Goal: Transaction & Acquisition: Obtain resource

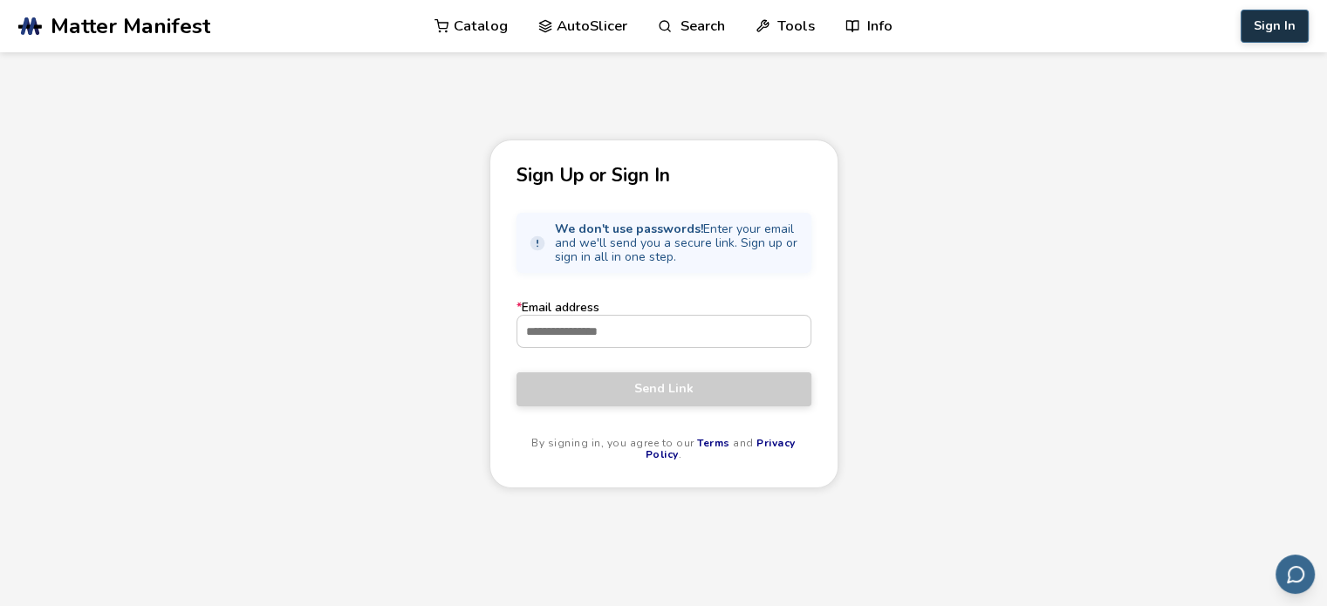
click at [1271, 17] on button "Sign In" at bounding box center [1274, 26] width 68 height 33
click at [1273, 24] on button "Sign In" at bounding box center [1274, 26] width 68 height 33
click at [617, 331] on input "* Email address" at bounding box center [663, 331] width 293 height 31
type input "**********"
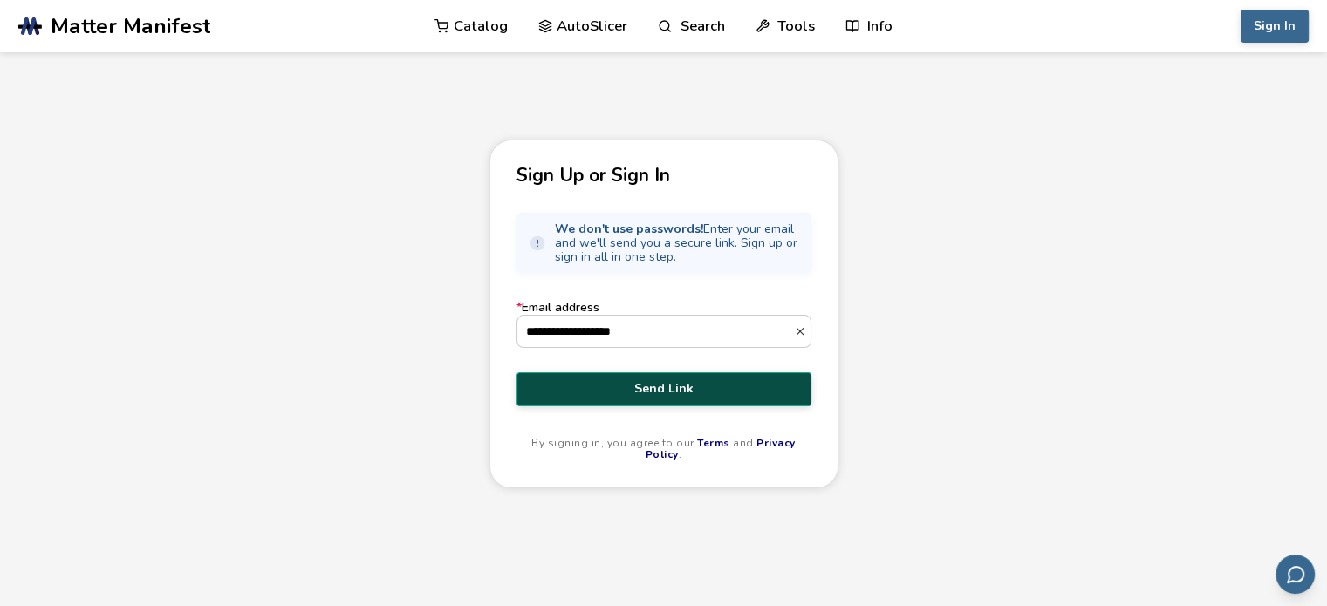
click at [664, 386] on span "Send Link" at bounding box center [663, 389] width 269 height 14
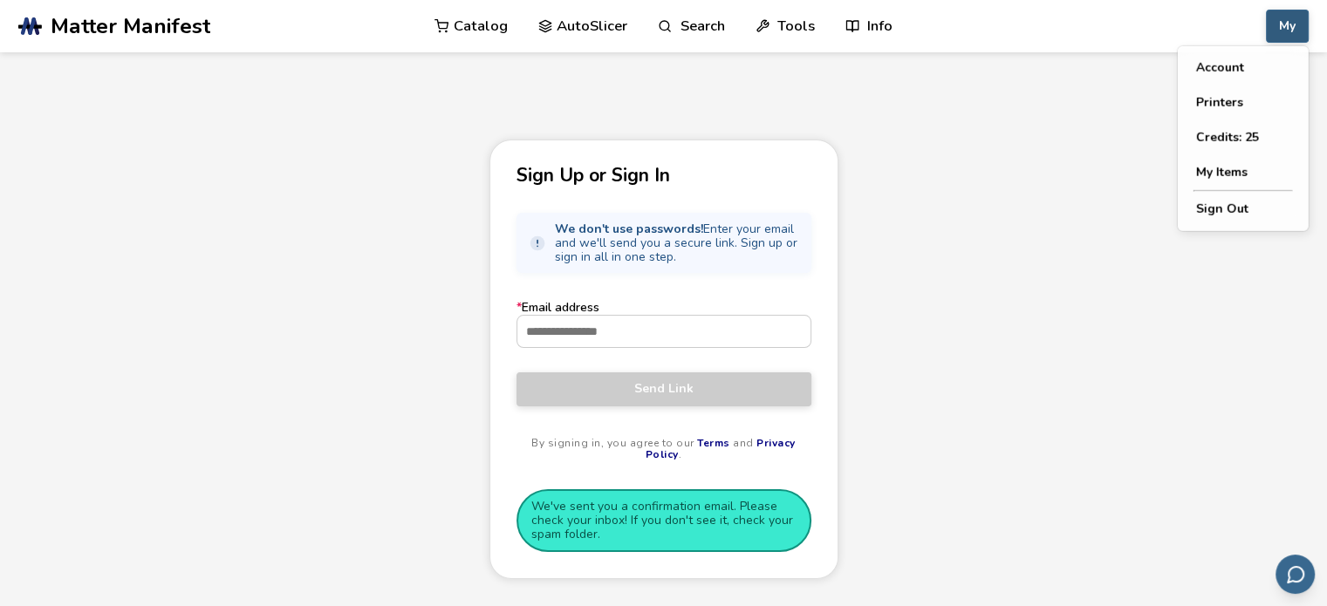
click at [1287, 34] on button "My" at bounding box center [1287, 26] width 43 height 33
click at [1253, 180] on button "My Items" at bounding box center [1243, 172] width 122 height 35
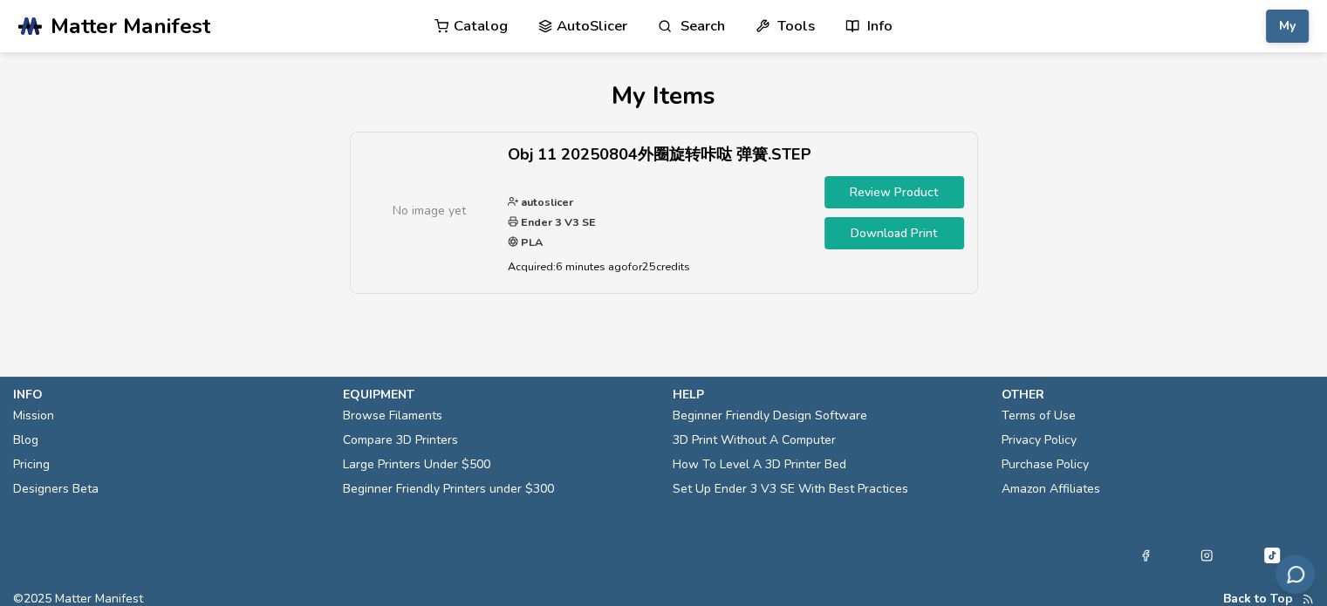
click at [898, 231] on link "Download Print" at bounding box center [894, 233] width 140 height 32
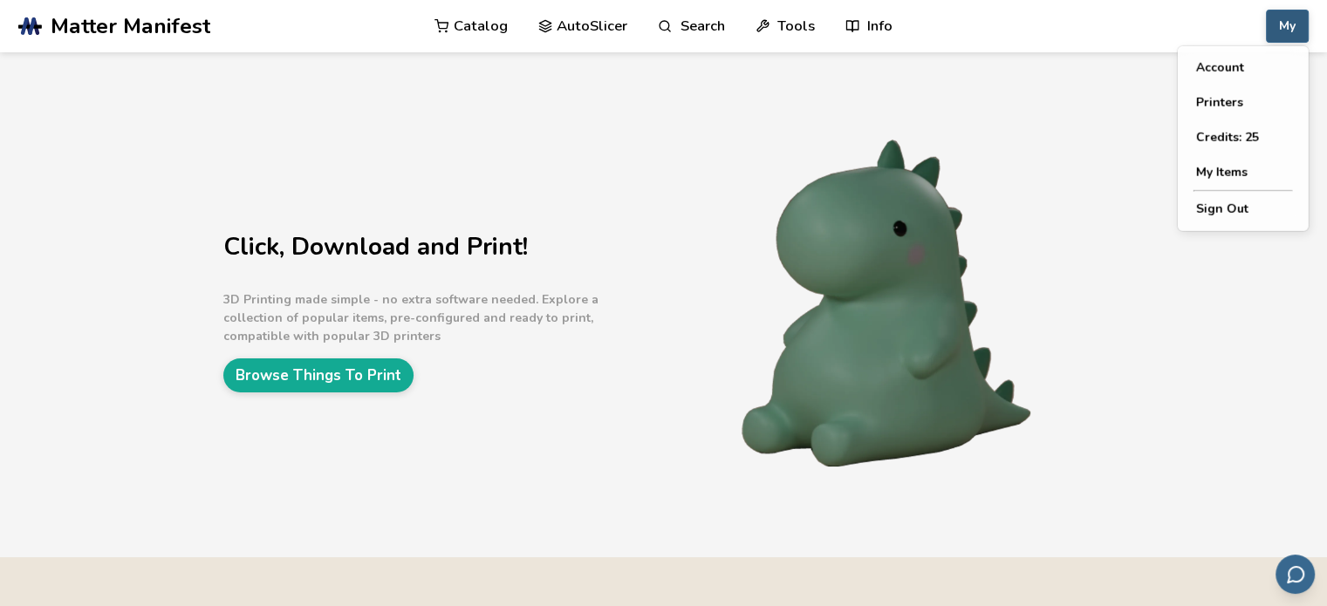
click at [1287, 27] on button "My" at bounding box center [1287, 26] width 43 height 33
click at [1254, 74] on button "Account" at bounding box center [1243, 68] width 122 height 35
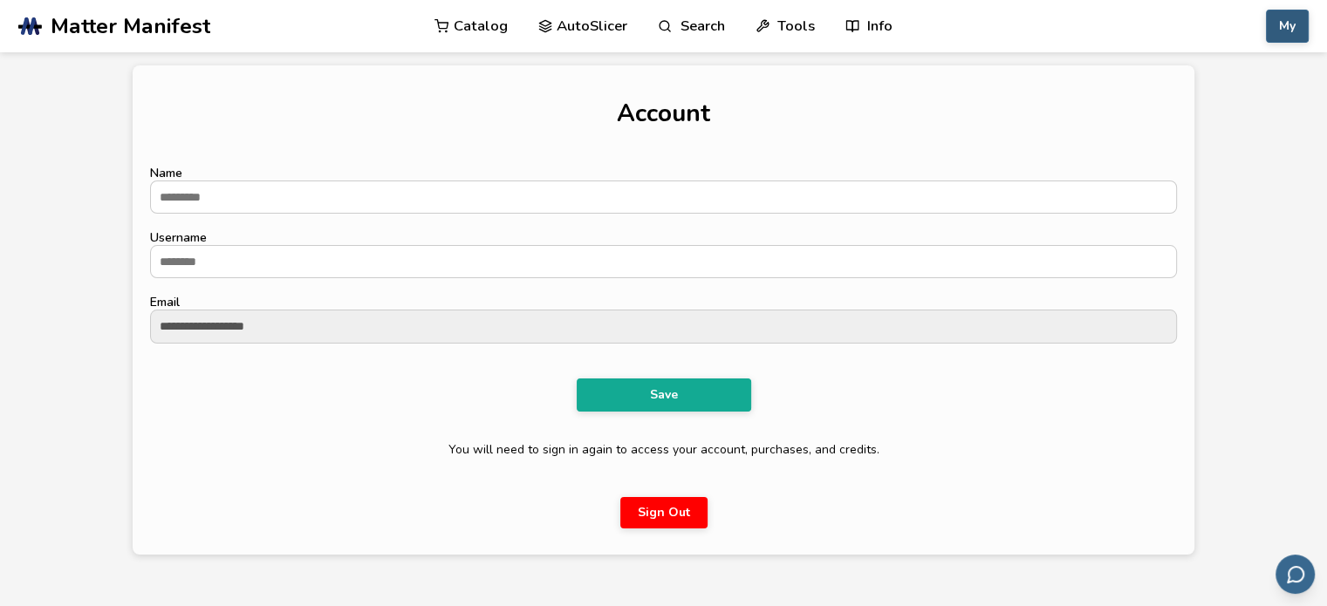
click at [1280, 34] on button "My" at bounding box center [1287, 26] width 43 height 33
click at [1230, 174] on button "My Items" at bounding box center [1243, 172] width 122 height 35
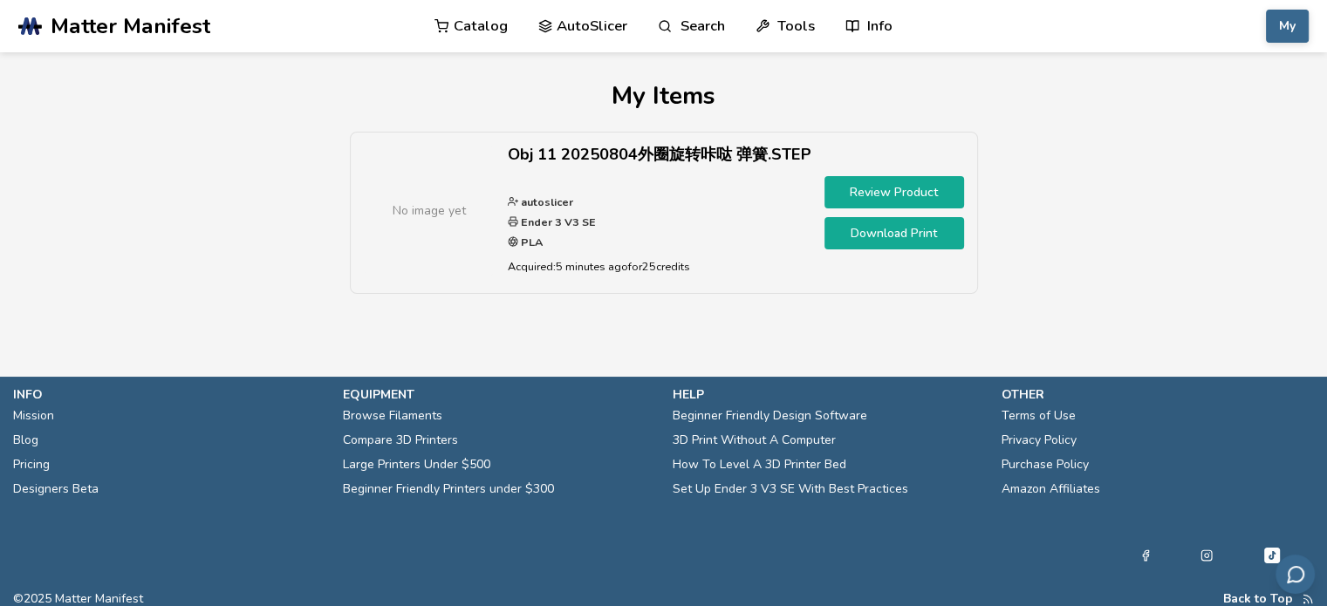
click at [888, 229] on link "Download Print" at bounding box center [894, 233] width 140 height 32
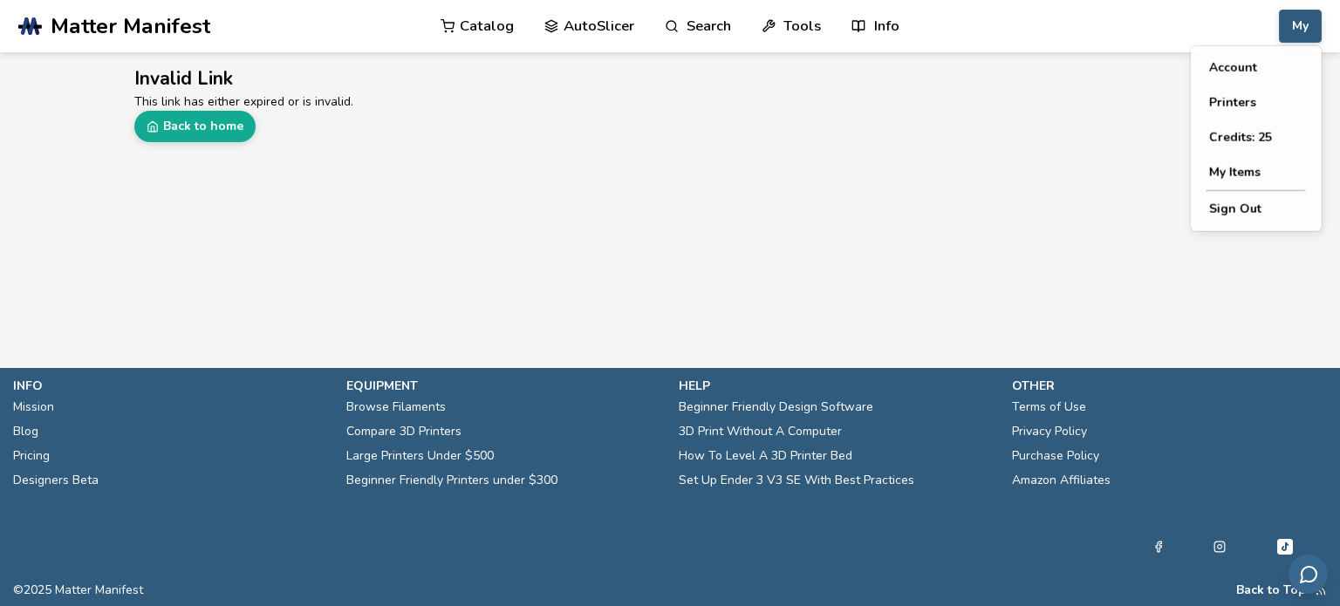
click at [1300, 31] on button "My" at bounding box center [1300, 26] width 43 height 33
click at [1226, 169] on button "My Items" at bounding box center [1256, 172] width 122 height 35
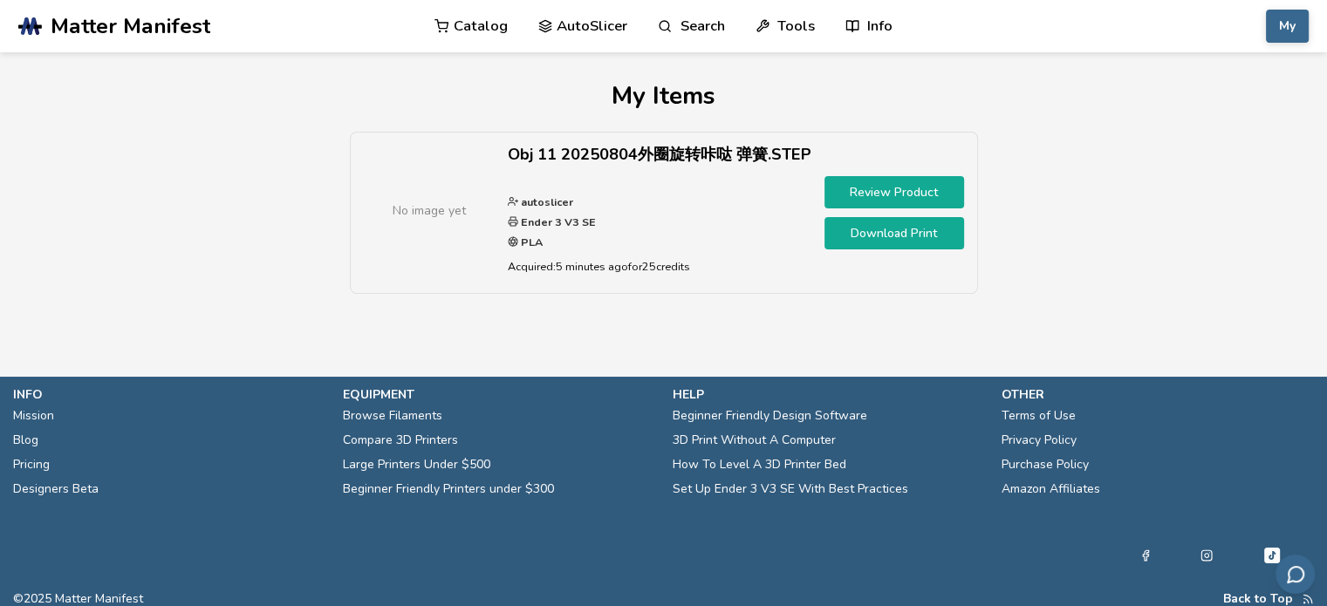
click at [911, 189] on link "Review Product" at bounding box center [894, 192] width 140 height 32
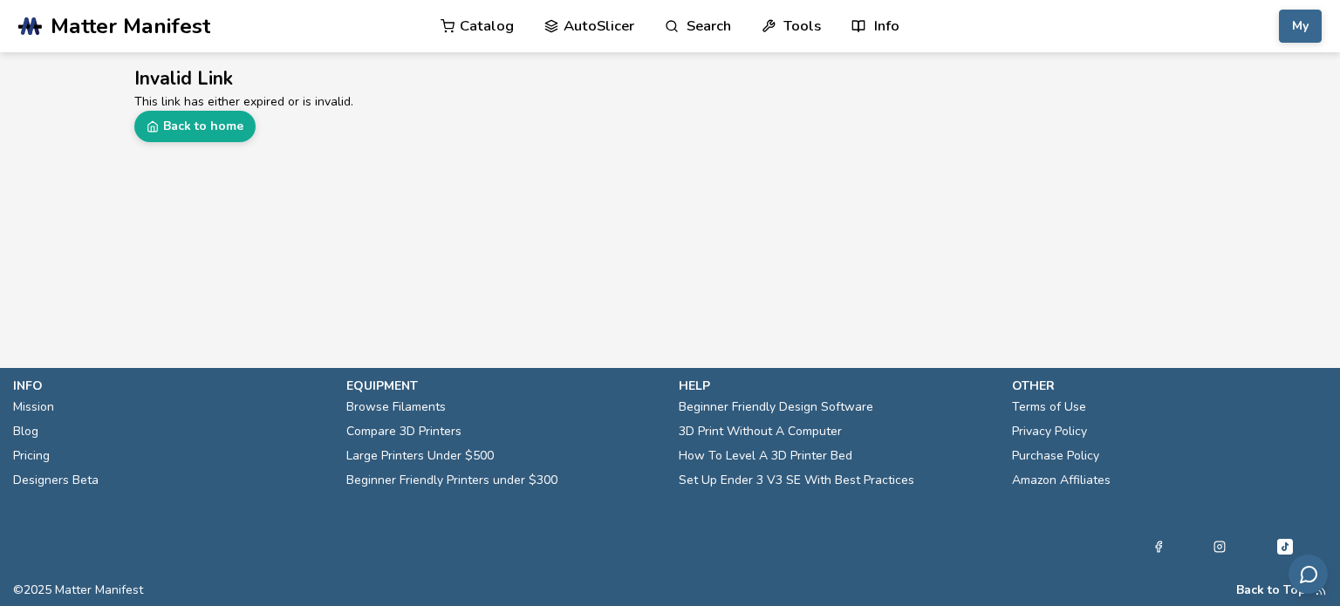
click at [1061, 234] on main "Invalid Link This link has either expired or is invalid. Back to home" at bounding box center [670, 158] width 1340 height 316
click at [203, 119] on link "Back to home" at bounding box center [194, 126] width 121 height 31
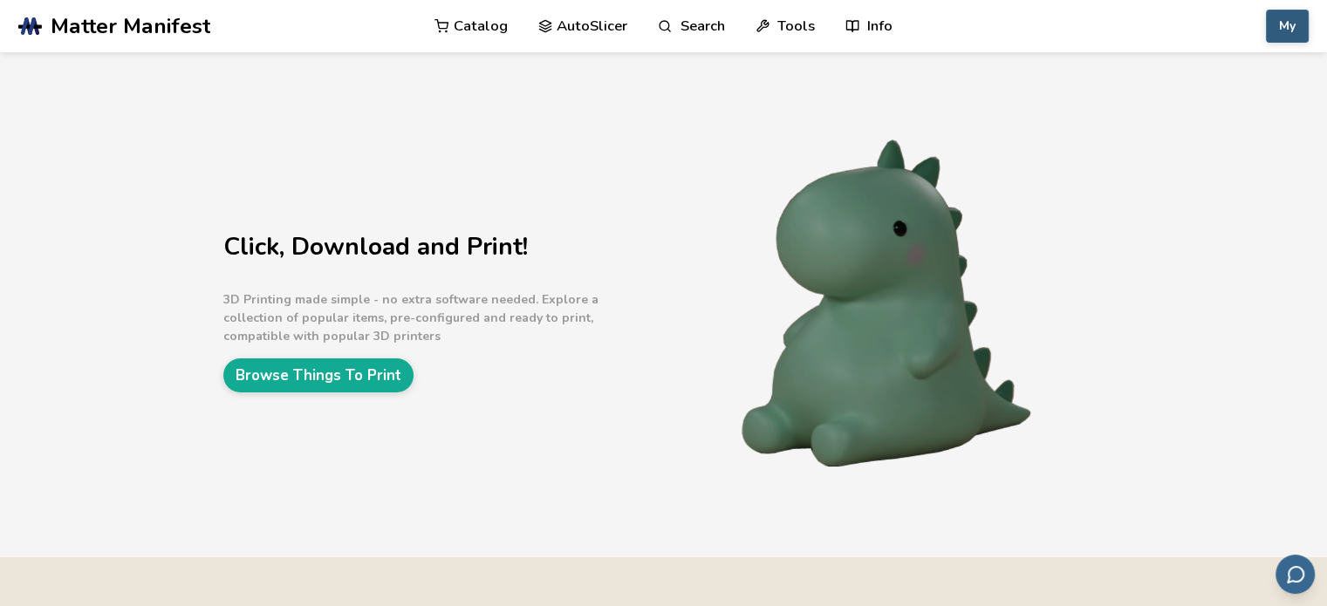
click at [1283, 35] on button "My" at bounding box center [1287, 26] width 43 height 33
click at [1228, 138] on button "Credits: 25" at bounding box center [1243, 137] width 122 height 35
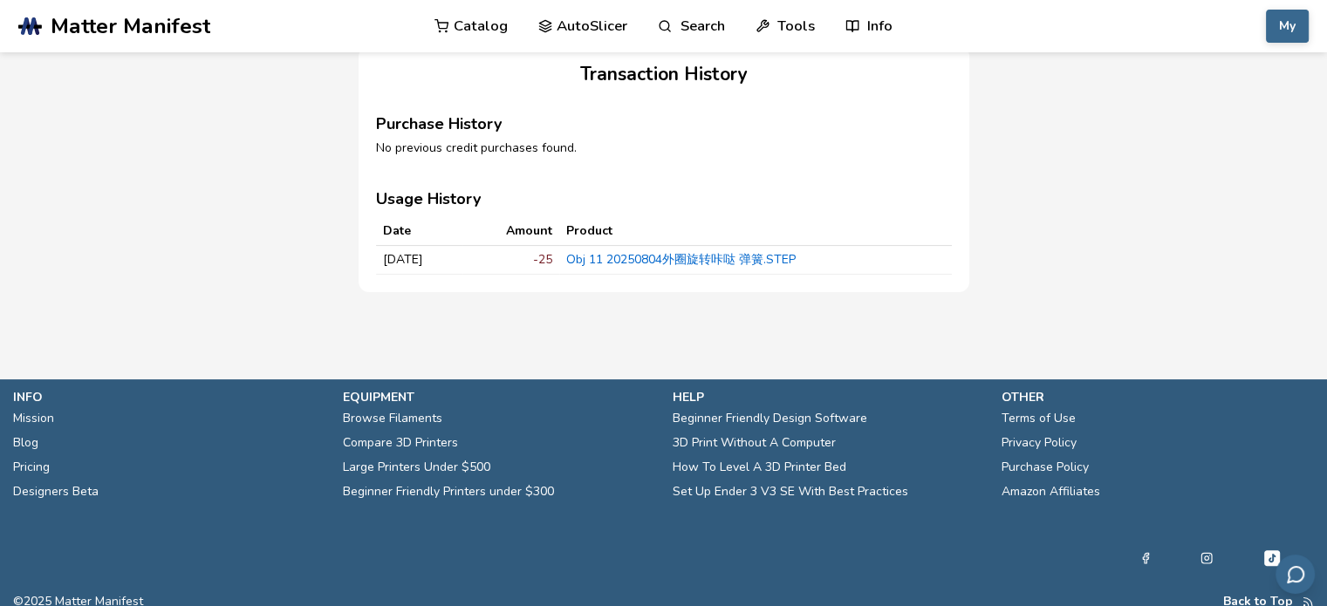
scroll to position [411, 0]
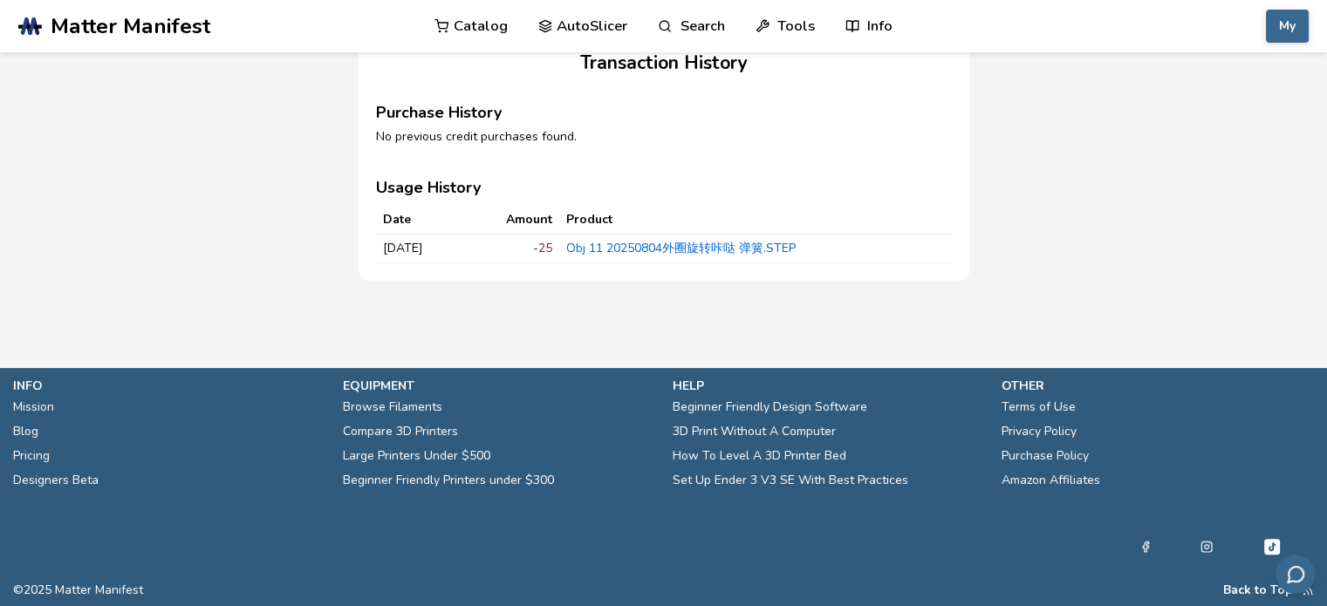
click at [670, 247] on link "Obj 11 20250804外圈旋转咔哒 弹簧.STEP" at bounding box center [680, 248] width 229 height 17
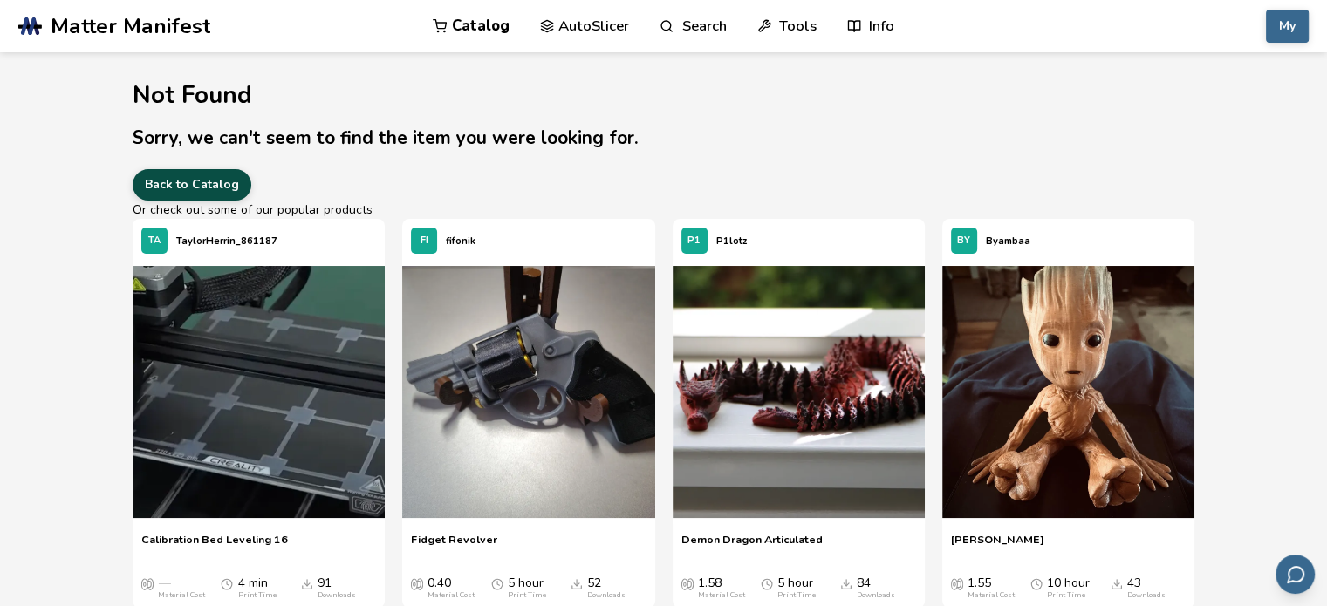
click at [200, 188] on link "Back to Catalog" at bounding box center [192, 184] width 119 height 31
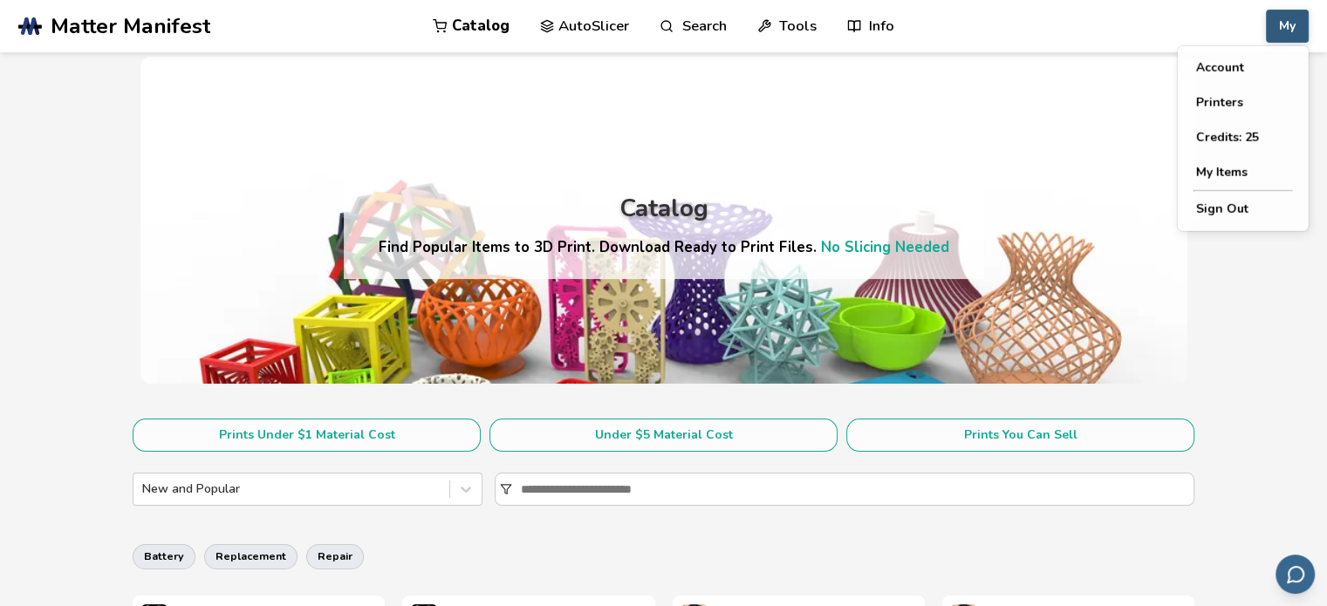
click at [1293, 36] on button "My" at bounding box center [1287, 26] width 43 height 33
click at [1219, 180] on button "My Items" at bounding box center [1243, 172] width 122 height 35
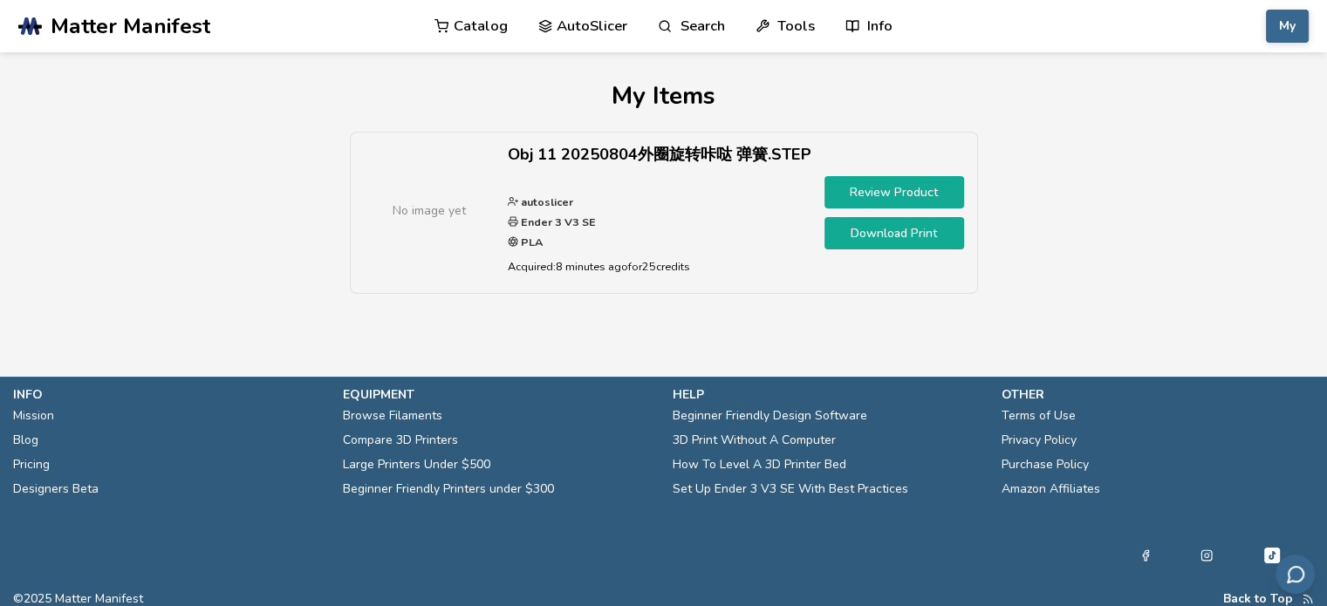
click at [909, 188] on link "Review Product" at bounding box center [894, 192] width 140 height 32
